Goal: Transaction & Acquisition: Book appointment/travel/reservation

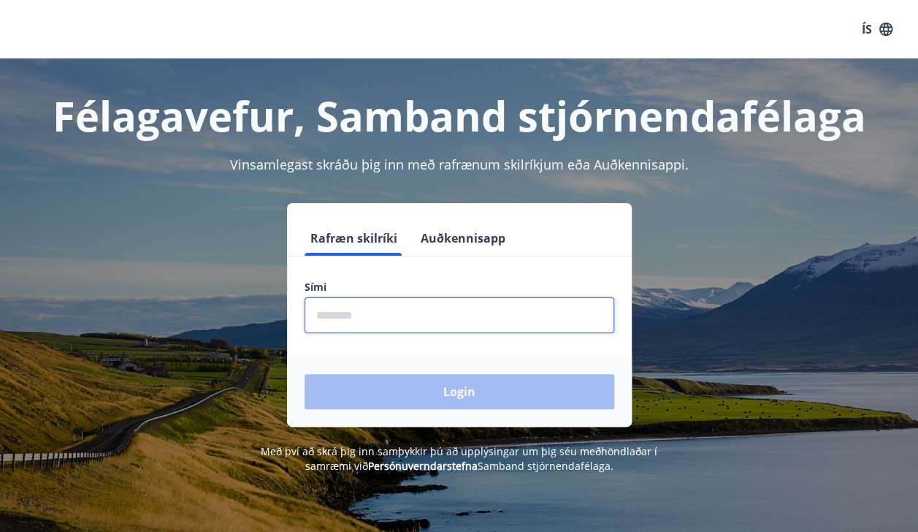
click at [418, 314] on input "phone" at bounding box center [460, 315] width 310 height 36
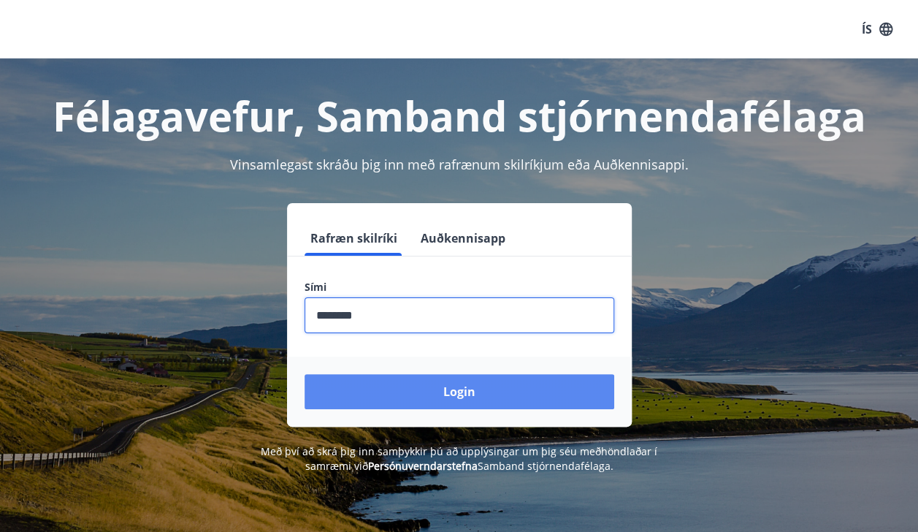
type input "********"
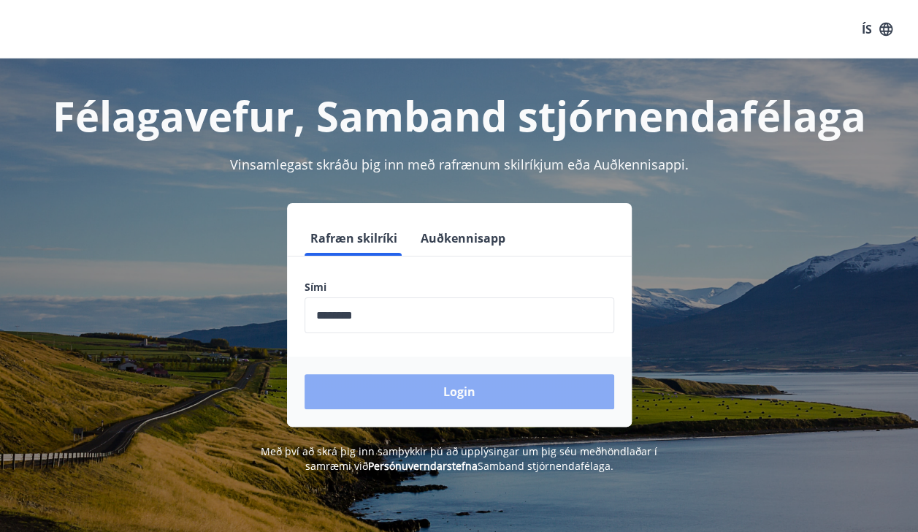
click at [459, 386] on button "Login" at bounding box center [460, 391] width 310 height 35
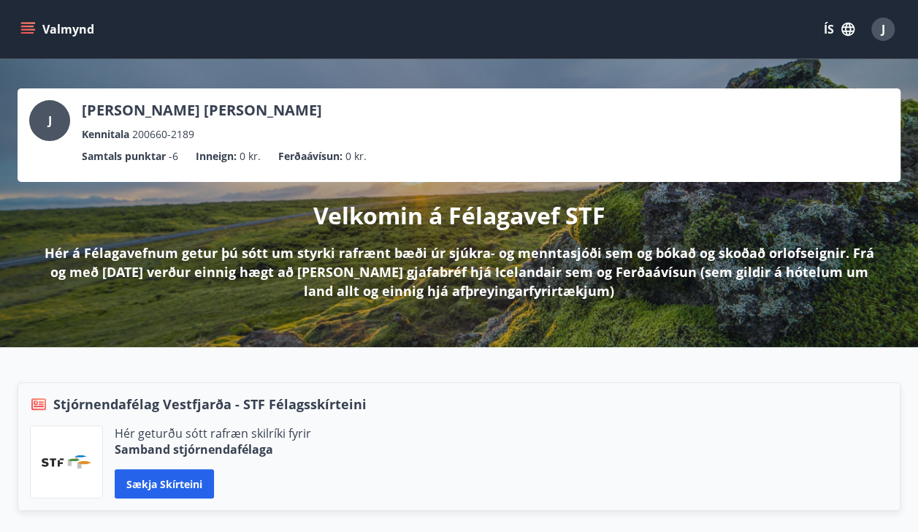
click at [32, 23] on icon "menu" at bounding box center [29, 23] width 16 height 1
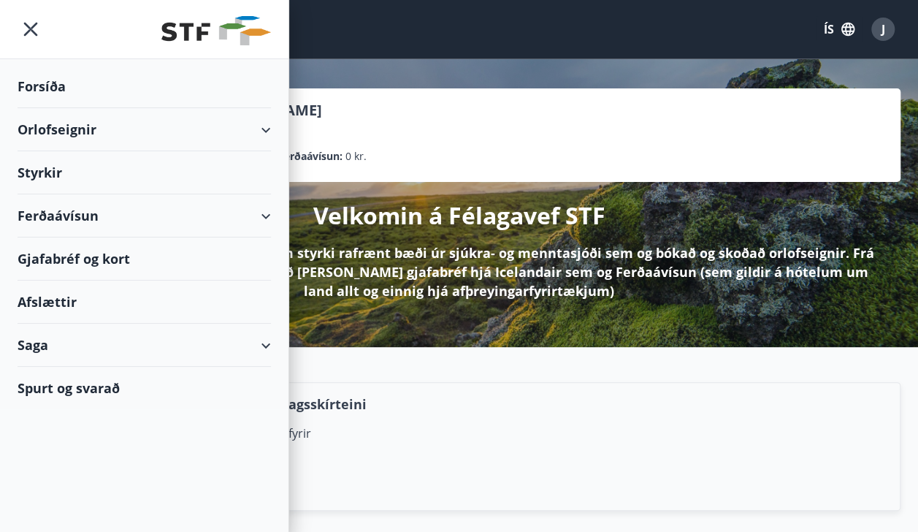
click at [79, 118] on div "Orlofseignir" at bounding box center [144, 129] width 253 height 43
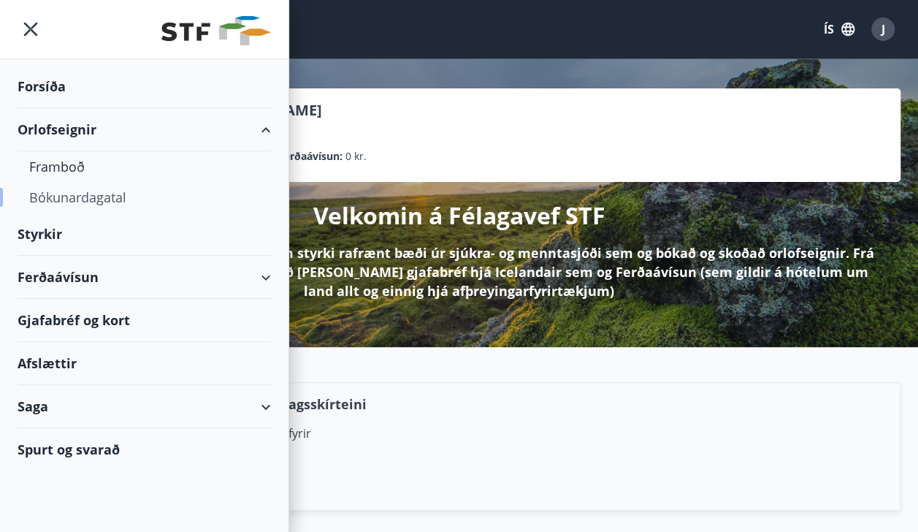
click at [89, 188] on div "Bókunardagatal" at bounding box center [144, 197] width 230 height 31
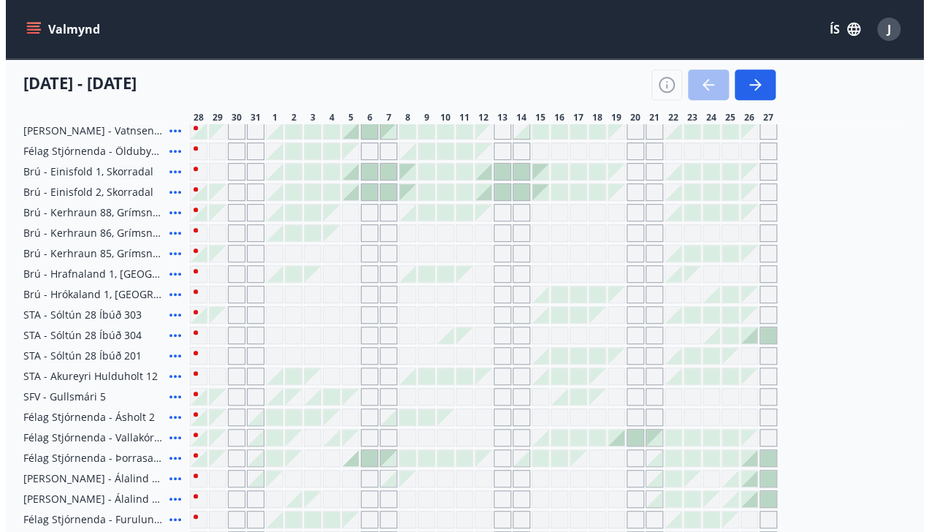
scroll to position [400, 0]
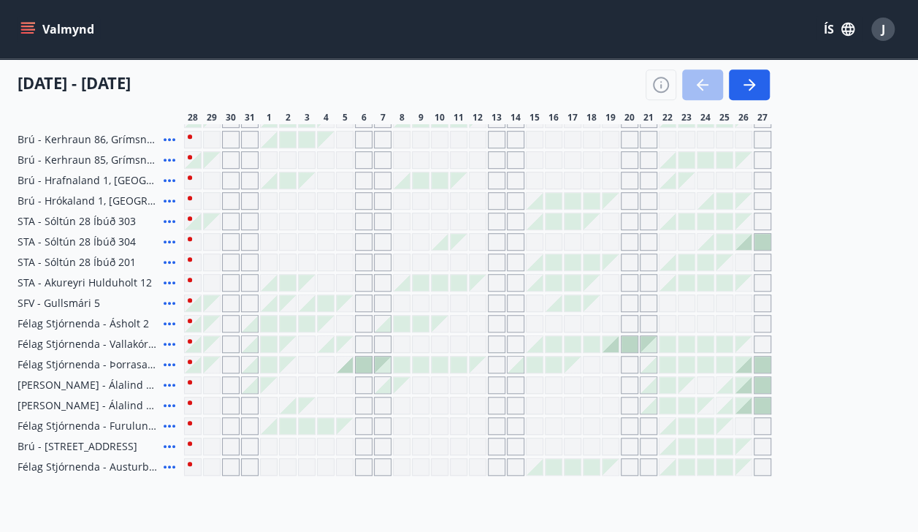
click at [613, 345] on div at bounding box center [611, 344] width 16 height 16
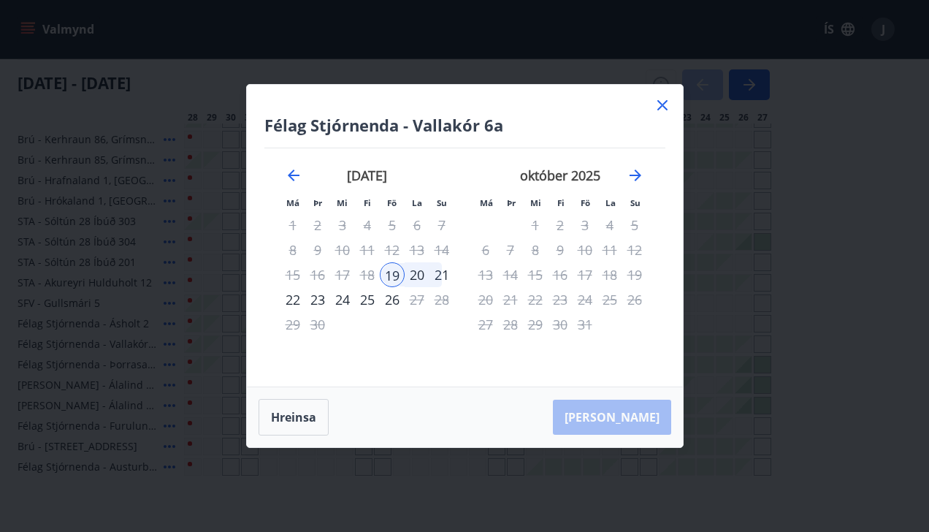
click at [424, 273] on div "20" at bounding box center [417, 274] width 25 height 25
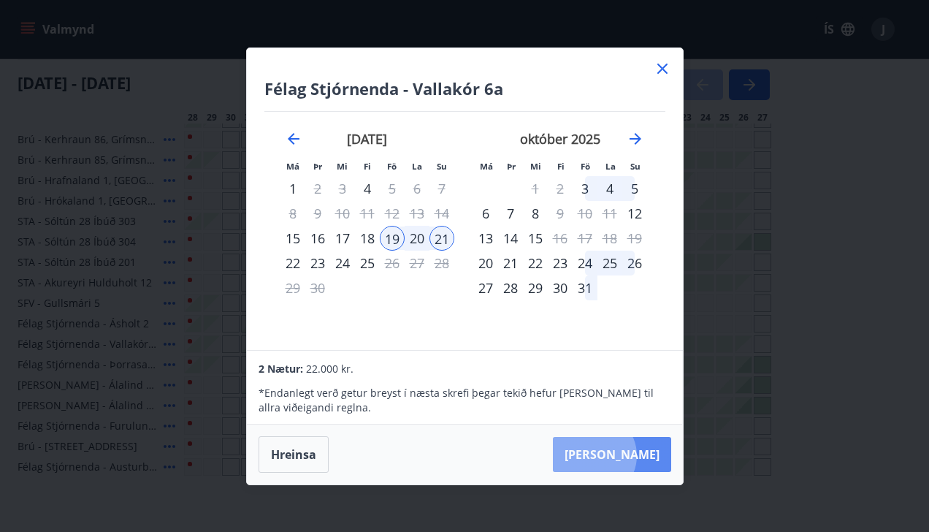
click at [638, 455] on button "[PERSON_NAME]" at bounding box center [612, 454] width 118 height 35
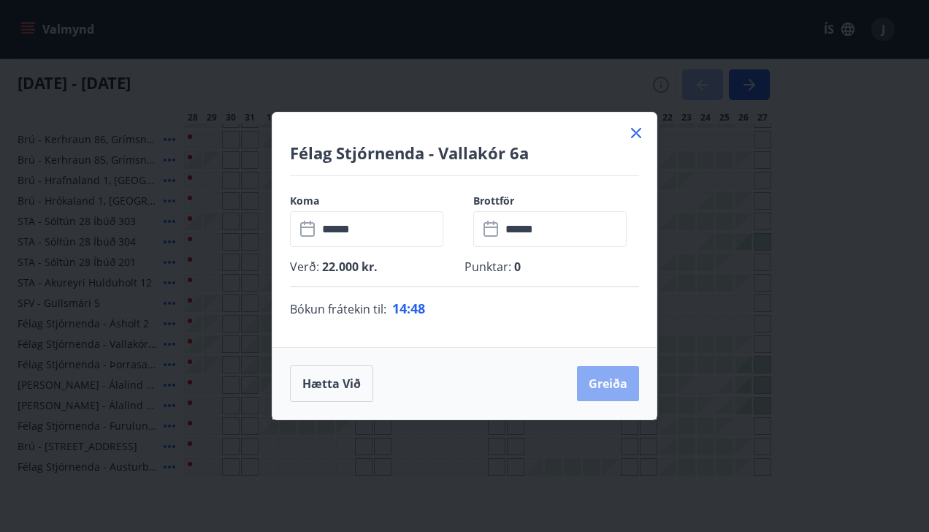
click at [602, 381] on button "Greiða" at bounding box center [608, 383] width 62 height 35
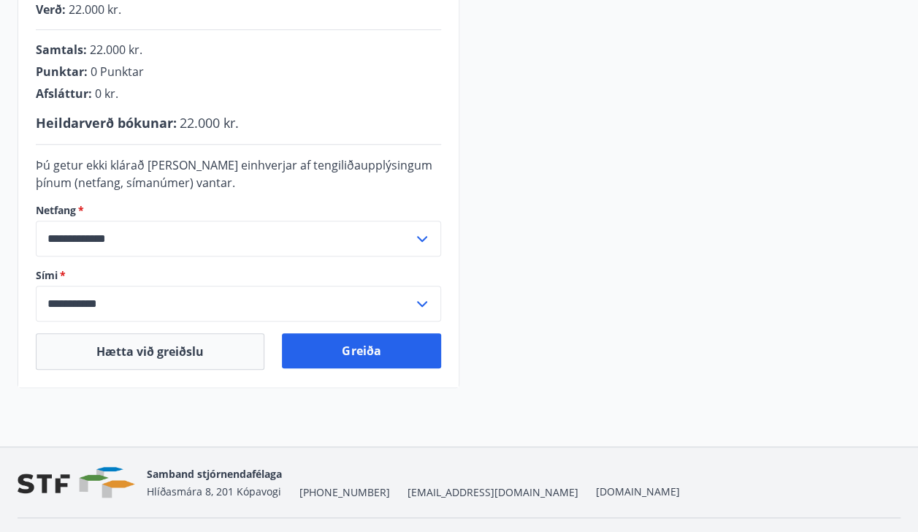
scroll to position [413, 0]
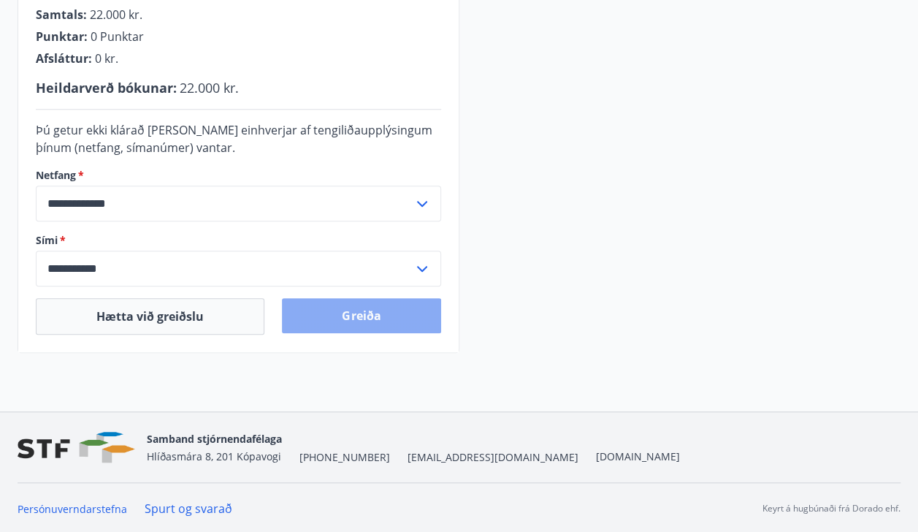
click at [364, 302] on button "Greiða" at bounding box center [361, 315] width 158 height 35
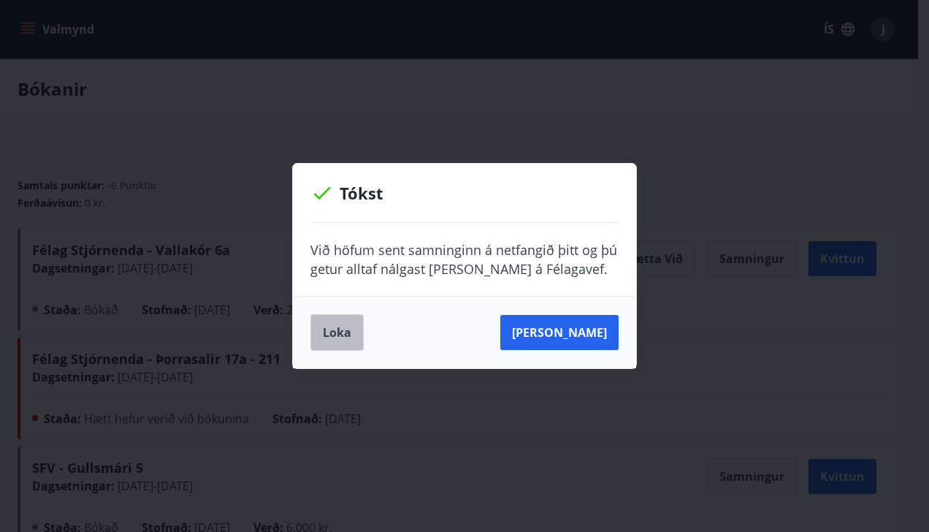
click at [344, 330] on button "Loka" at bounding box center [336, 332] width 53 height 37
